Goal: Find specific page/section: Find specific page/section

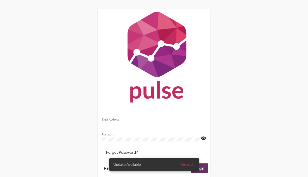
scroll to position [16, 0]
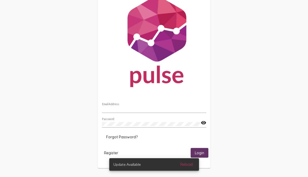
type input "[EMAIL_ADDRESS][DOMAIN_NAME]"
click at [188, 165] on span "Reload" at bounding box center [187, 164] width 12 height 5
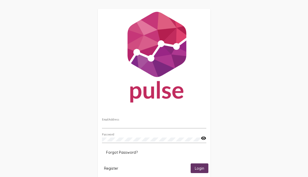
type input "[EMAIL_ADDRESS][DOMAIN_NAME]"
click at [199, 169] on span "Login" at bounding box center [199, 168] width 9 height 5
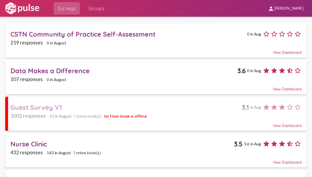
scroll to position [47, 0]
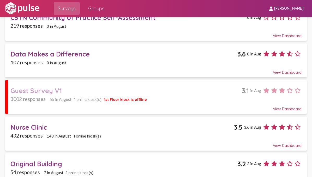
click at [46, 90] on div "Guest Survey V1" at bounding box center [125, 90] width 231 height 8
